Goal: Information Seeking & Learning: Find specific fact

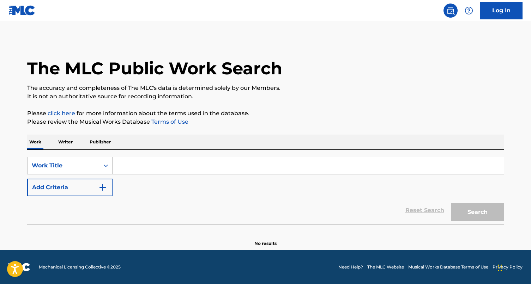
click at [86, 155] on div "SearchWithCriteria4afcf603-f7f8-43ab-b019-33e9433f0d02 Work Title Add Criteria …" at bounding box center [265, 187] width 477 height 75
click at [86, 161] on div "Work Title" at bounding box center [64, 165] width 72 height 13
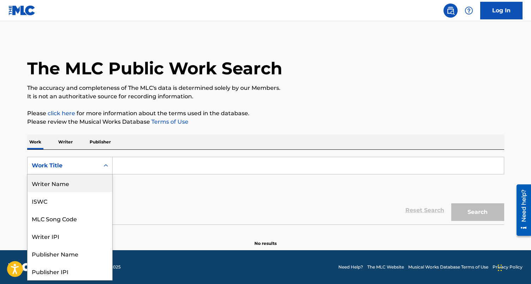
drag, startPoint x: 73, startPoint y: 182, endPoint x: 94, endPoint y: 175, distance: 22.3
click at [72, 183] on div "Writer Name" at bounding box center [70, 184] width 85 height 18
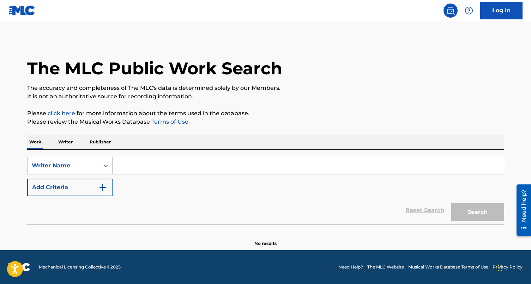
click at [115, 170] on input "Search Form" at bounding box center [308, 165] width 391 height 17
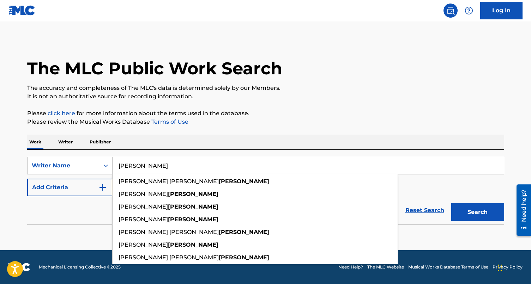
type input "[PERSON_NAME]"
click at [451, 204] on button "Search" at bounding box center [477, 213] width 53 height 18
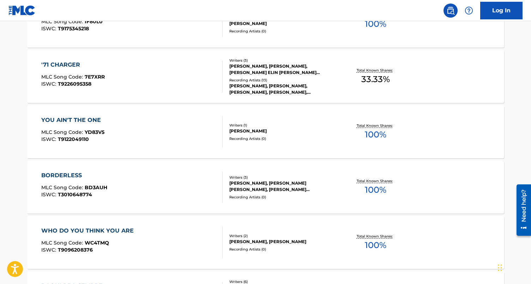
scroll to position [514, 0]
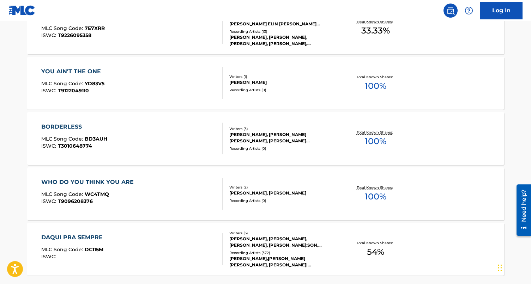
click at [171, 143] on div "BORDERLESS MLC Song Code : BD3AUH ISWC : T3010648774" at bounding box center [131, 139] width 181 height 32
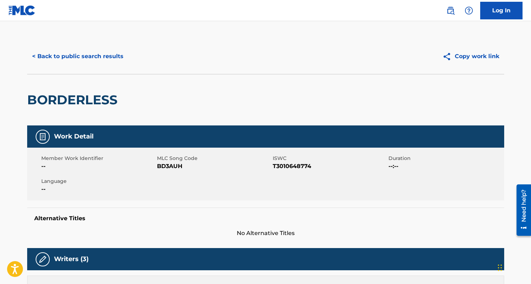
scroll to position [154, 0]
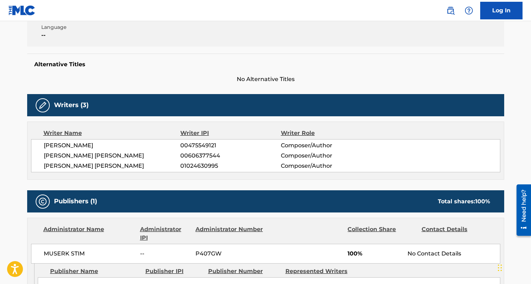
click at [193, 146] on span "00475549121" at bounding box center [230, 146] width 100 height 8
copy span "00475549121"
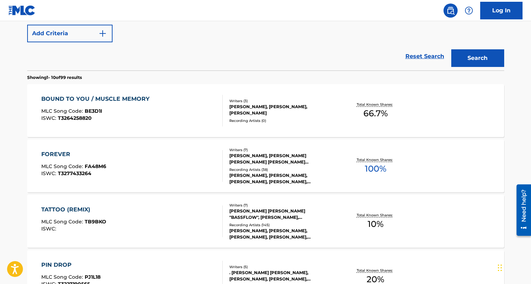
scroll to position [533, 0]
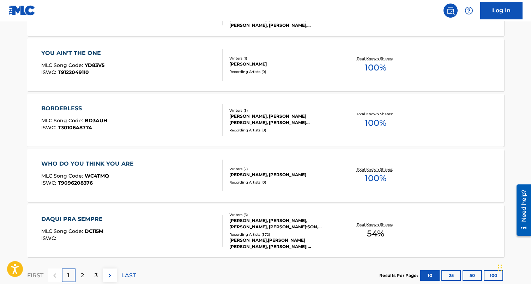
click at [489, 271] on button "100" at bounding box center [493, 276] width 19 height 11
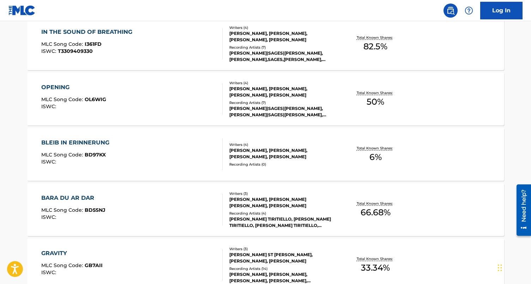
scroll to position [5429, 0]
